Goal: Find specific fact: Find specific fact

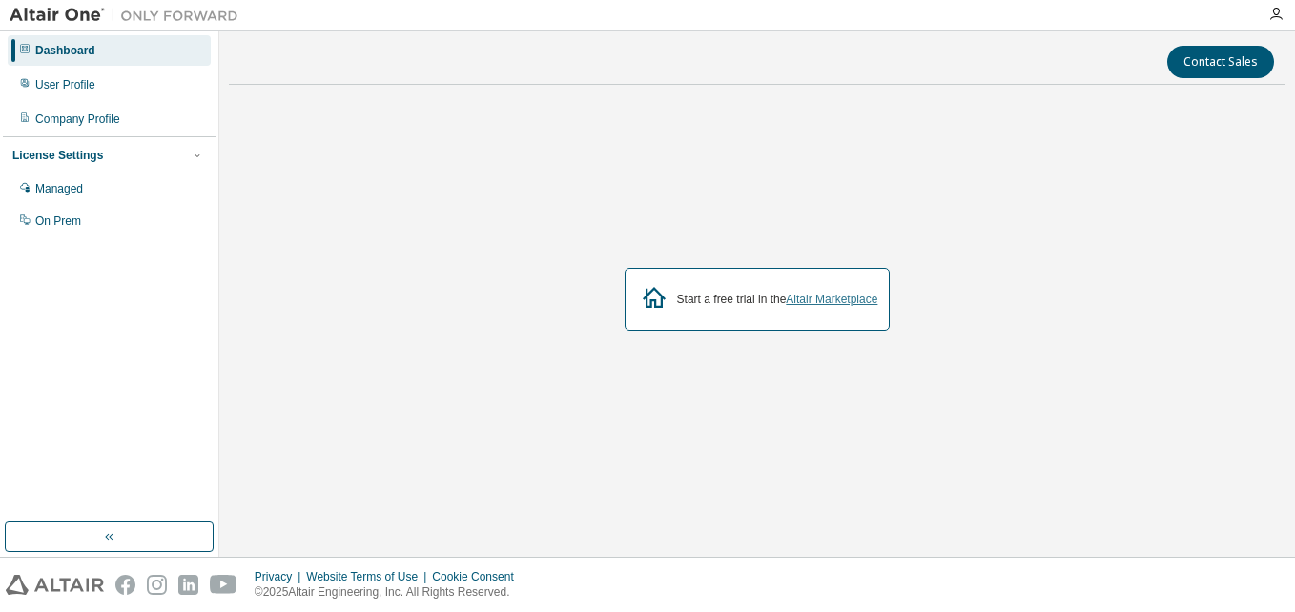
click at [848, 301] on link "Altair Marketplace" at bounding box center [832, 299] width 92 height 13
click at [89, 223] on div "On Prem" at bounding box center [109, 221] width 203 height 31
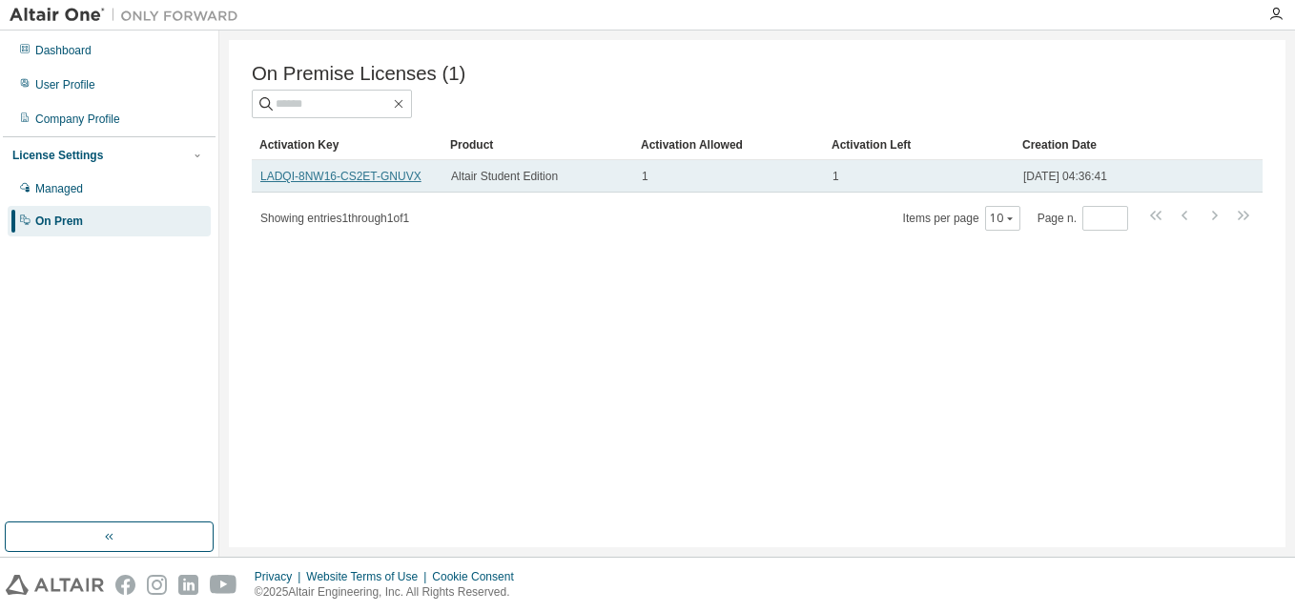
click at [288, 181] on link "LADQI-8NW16-CS2ET-GNUVX" at bounding box center [340, 176] width 161 height 13
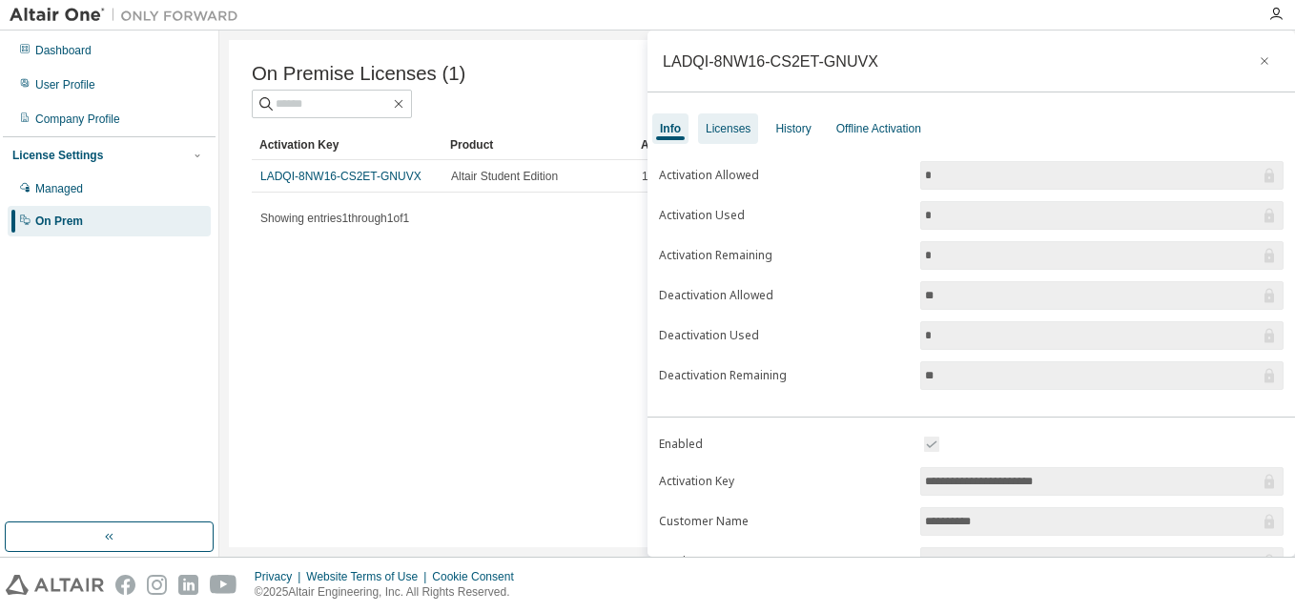
click at [726, 135] on div "Licenses" at bounding box center [728, 128] width 45 height 15
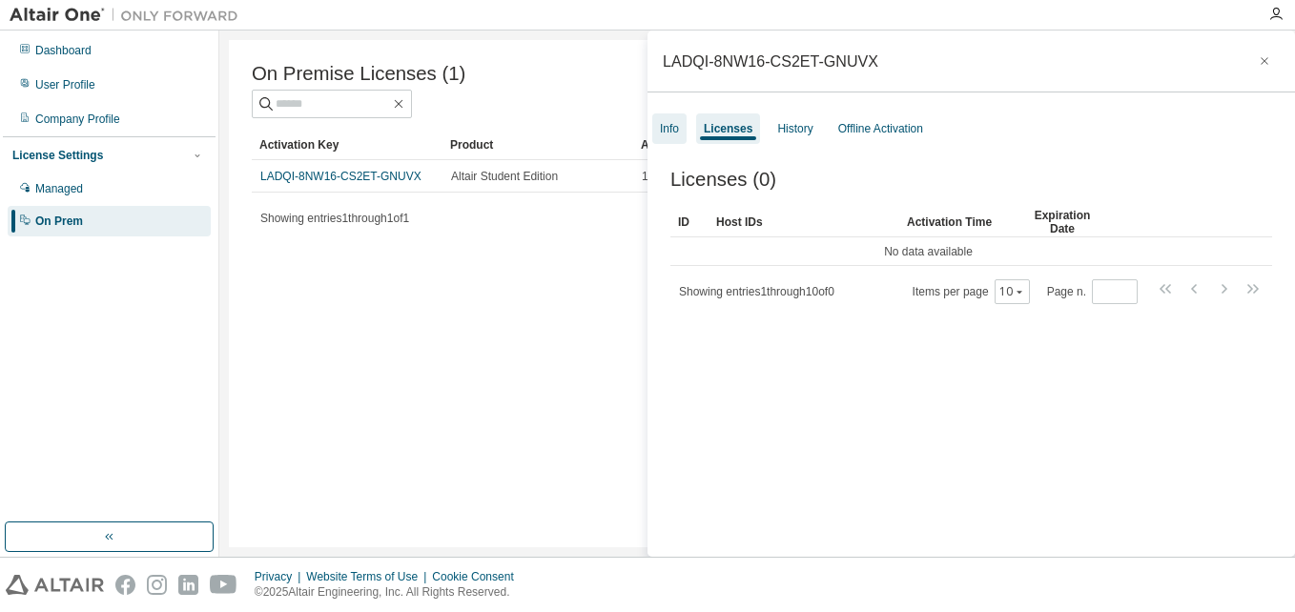
click at [673, 132] on div "Info" at bounding box center [669, 128] width 19 height 15
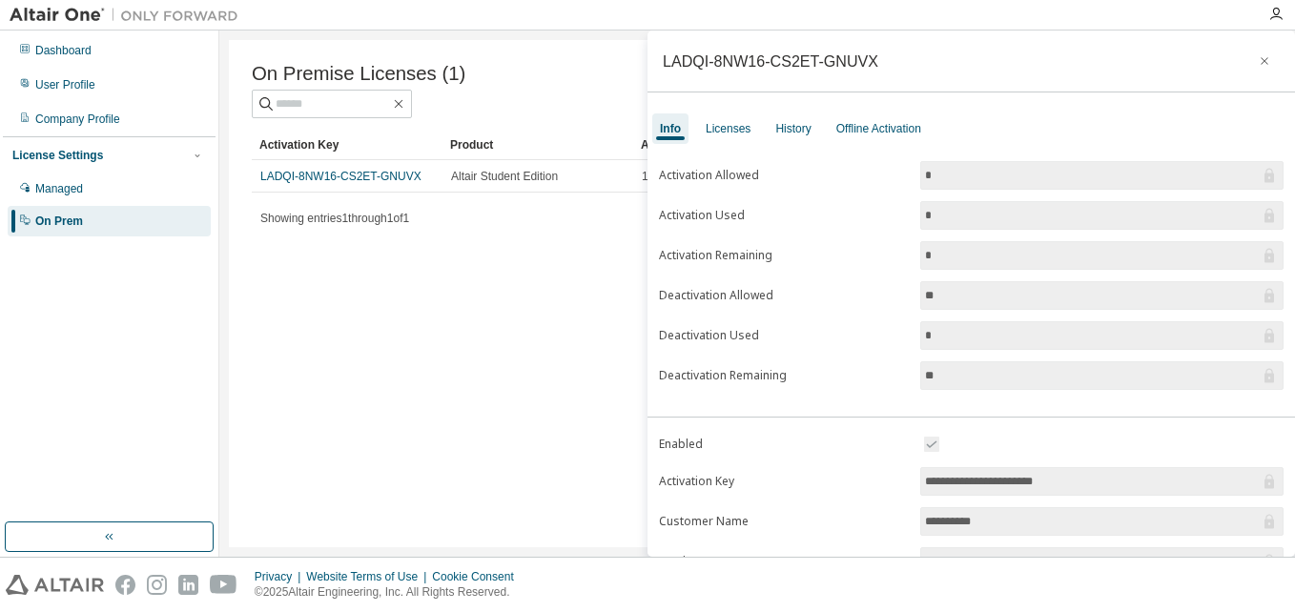
click at [504, 238] on div "On Premise Licenses (1) Clear Load Save Save As Field Operator Value Select fil…" at bounding box center [757, 293] width 1057 height 507
click at [1261, 56] on icon "button" at bounding box center [1264, 60] width 13 height 15
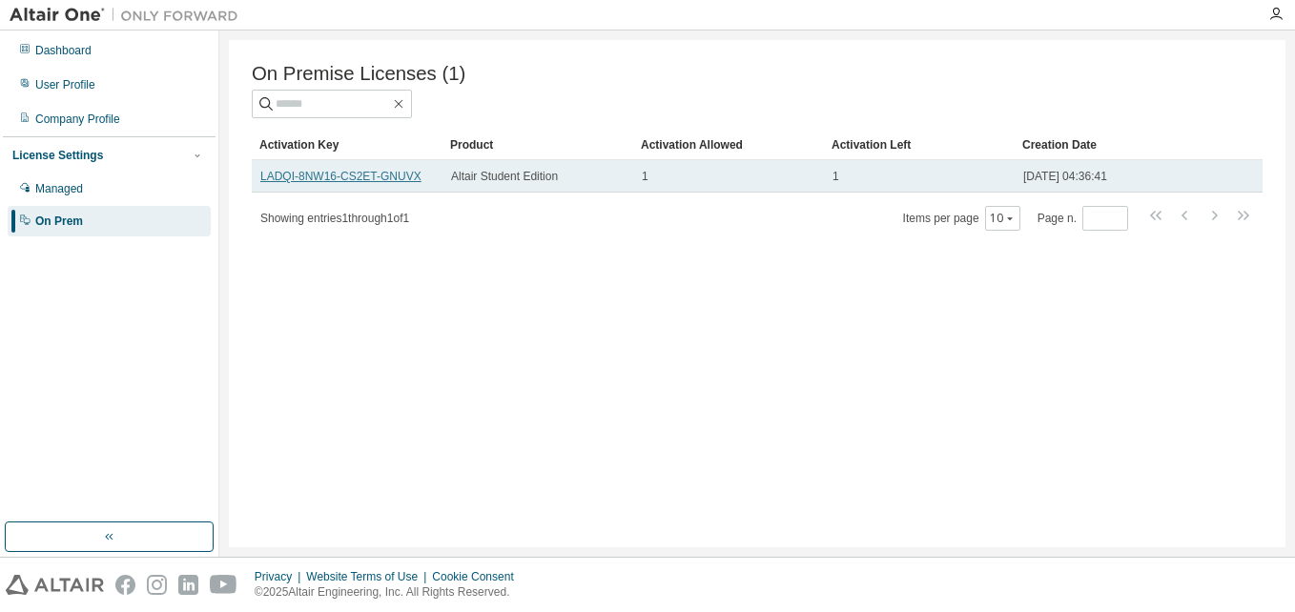
click at [409, 179] on link "LADQI-8NW16-CS2ET-GNUVX" at bounding box center [340, 176] width 161 height 13
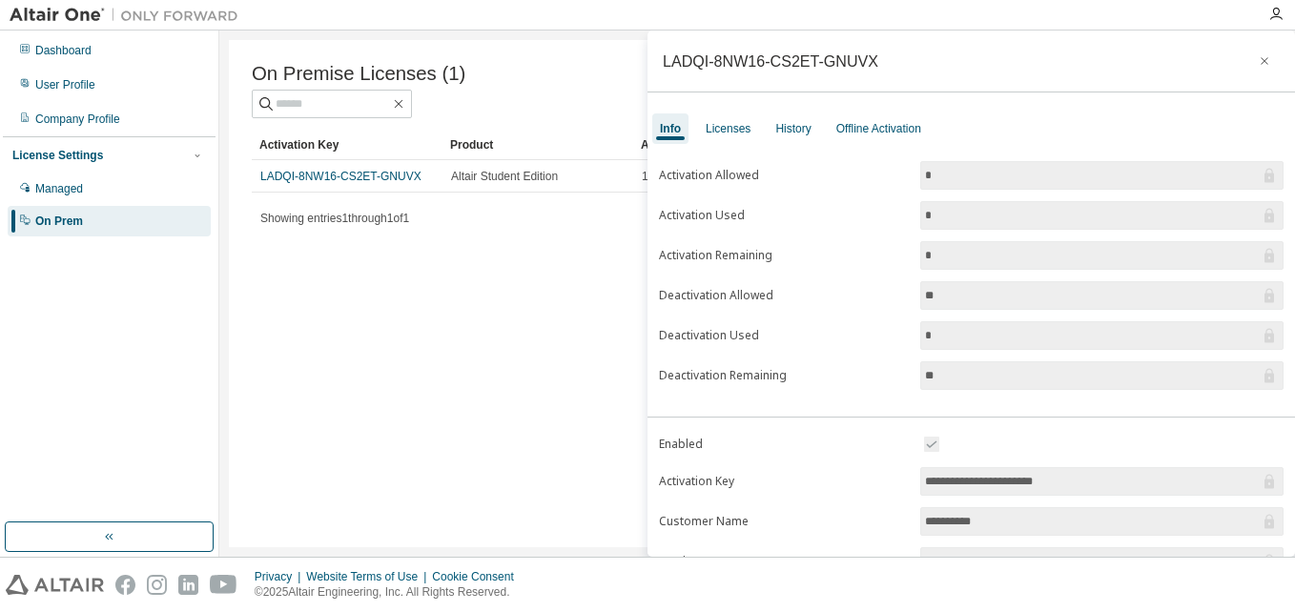
drag, startPoint x: 403, startPoint y: 179, endPoint x: 343, endPoint y: 283, distance: 119.6
click at [343, 283] on div "On Premise Licenses (1) Clear Load Save Save As Field Operator Value Select fil…" at bounding box center [757, 293] width 1057 height 507
drag, startPoint x: 414, startPoint y: 180, endPoint x: 259, endPoint y: 184, distance: 155.5
click at [259, 184] on td "LADQI-8NW16-CS2ET-GNUVX" at bounding box center [347, 176] width 191 height 32
copy link "LADQI-8NW16-CS2ET-GNUVX"
